Goal: Check status: Check status

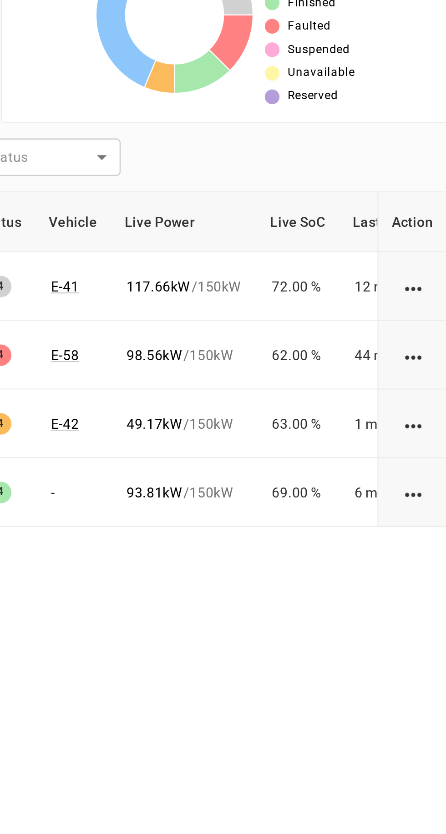
scroll to position [0, 40]
click at [323, 436] on div "93.81 kW / 150 kW" at bounding box center [310, 436] width 53 height 9
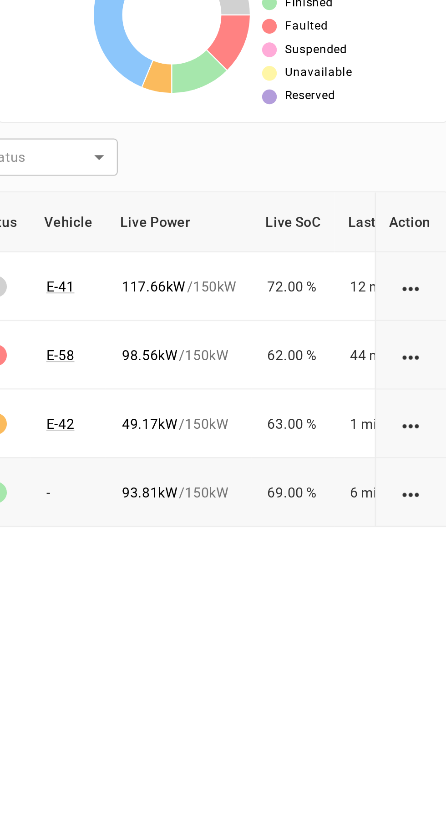
click at [325, 447] on td "93.81 kW / 150 kW" at bounding box center [309, 437] width 67 height 32
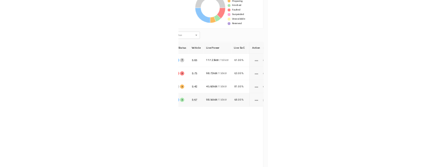
scroll to position [160, 0]
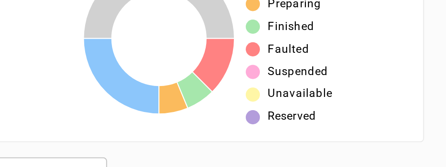
click at [409, 116] on div "​ ​ Connectivity ​ Connectivity Status ​ Status" at bounding box center [220, 119] width 427 height 21
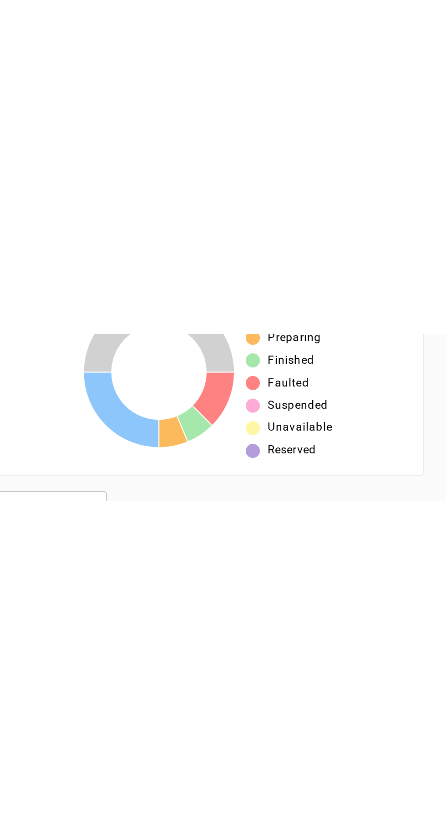
scroll to position [13, 0]
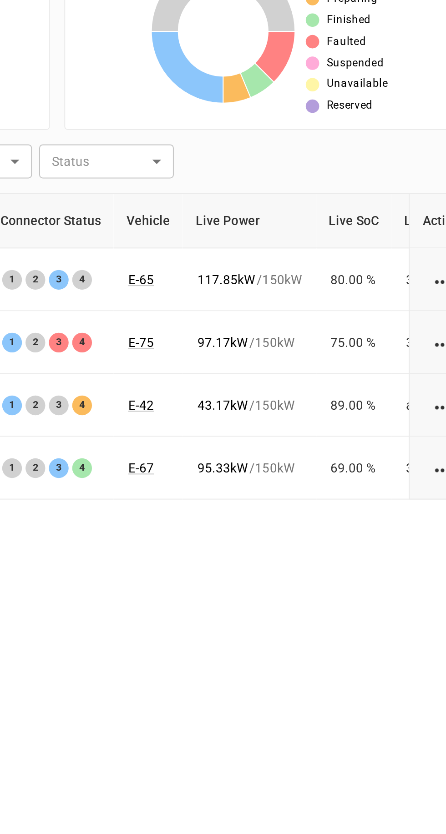
scroll to position [0, 38]
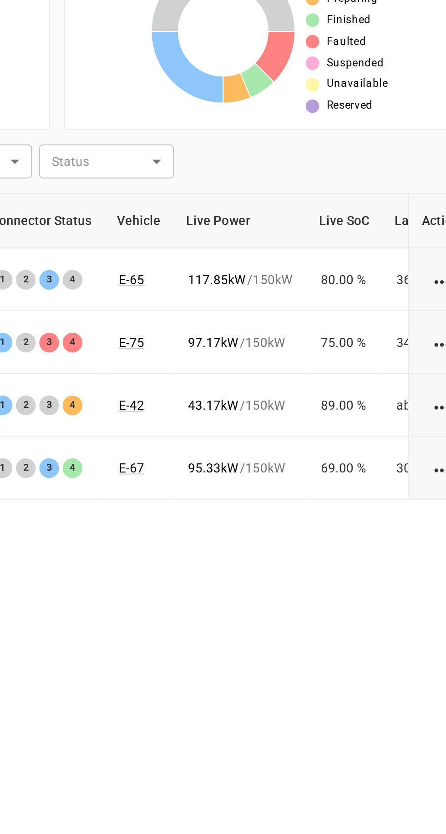
click at [417, 517] on div "Charger Connectivity Connector Status Vehicle Live Power Live SoC Last Session …" at bounding box center [223, 585] width 424 height 584
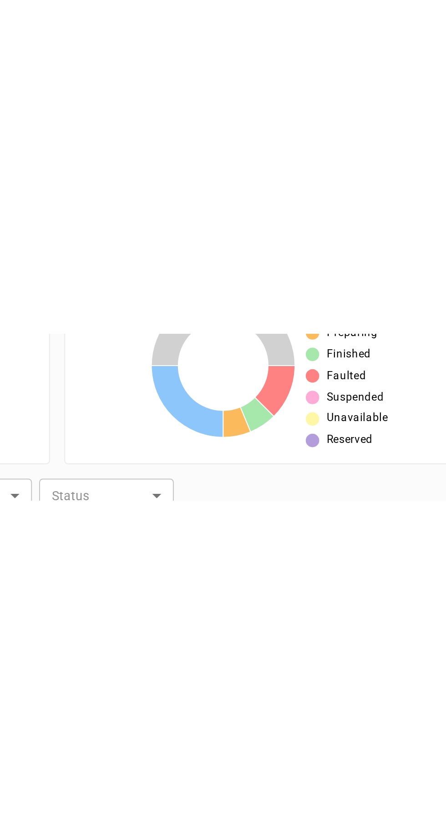
scroll to position [3, 0]
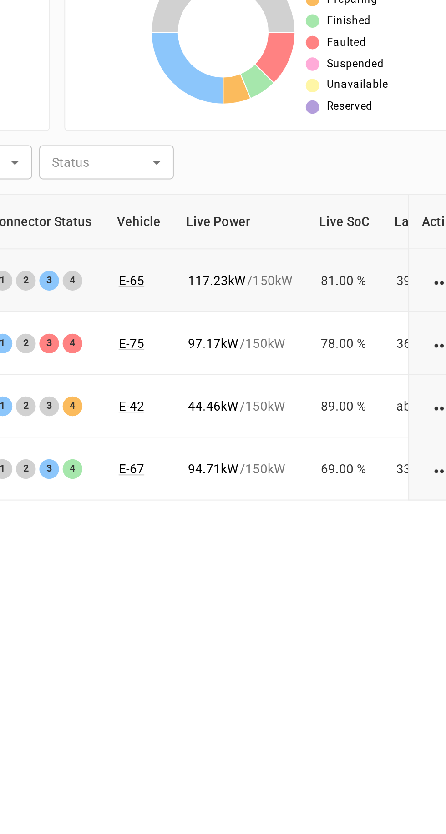
click at [194, 322] on td "1 2 3 4" at bounding box center [215, 338] width 64 height 32
